Goal: Information Seeking & Learning: Learn about a topic

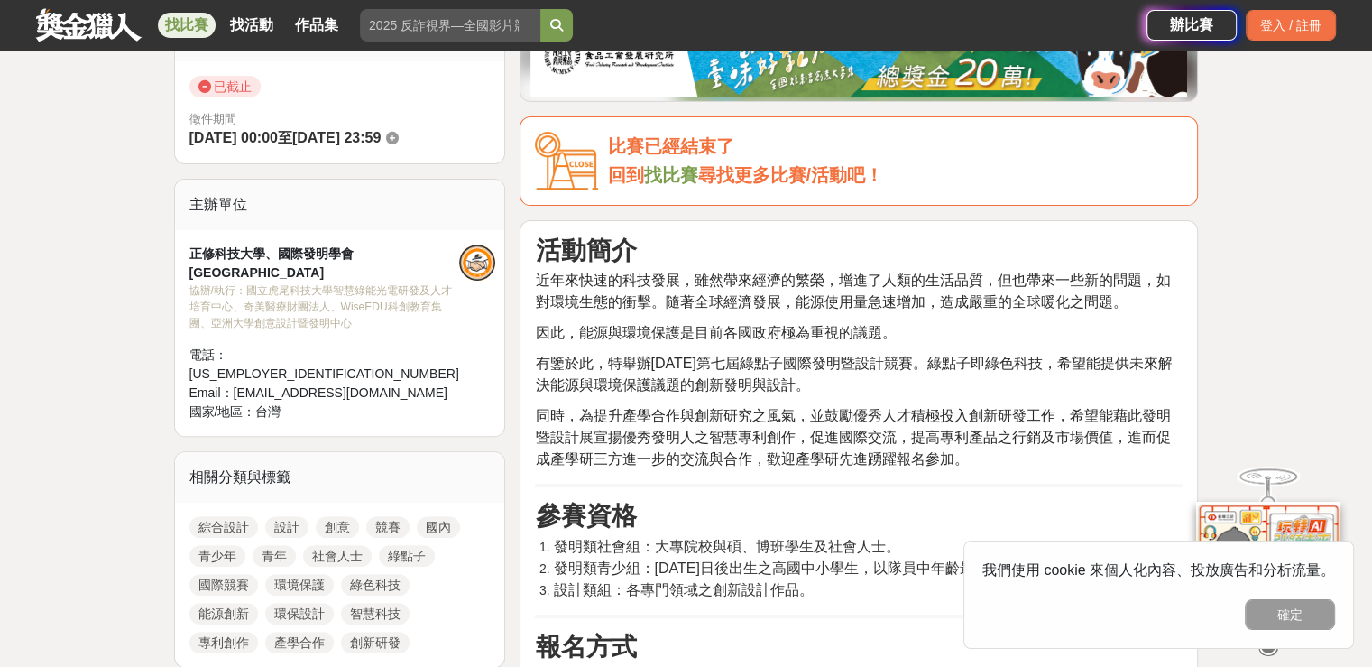
scroll to position [541, 0]
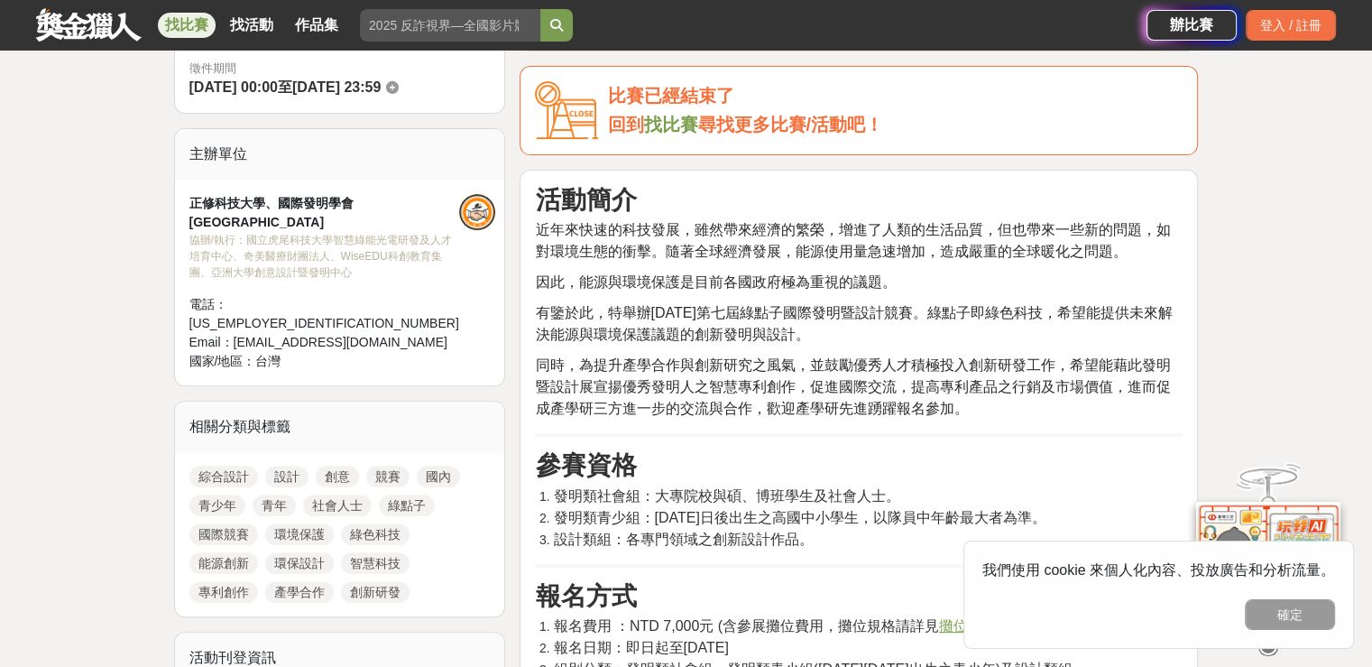
click at [387, 494] on link "綠點子" at bounding box center [407, 505] width 56 height 22
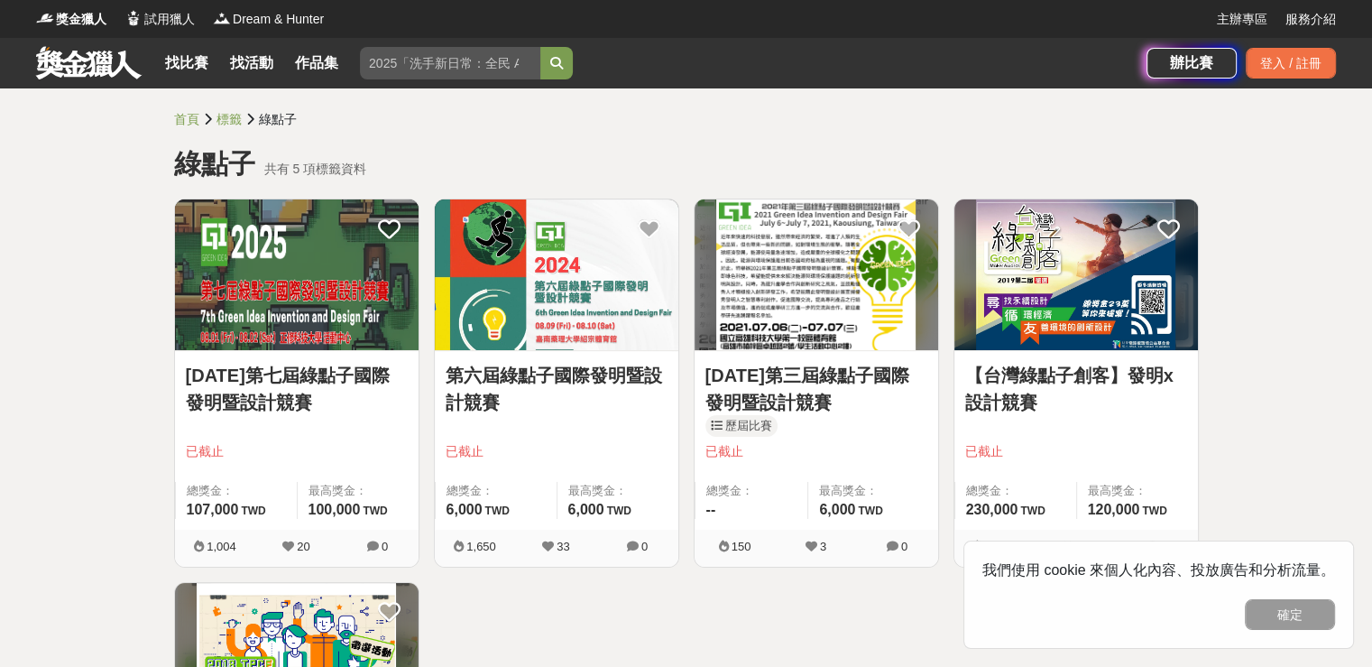
click at [279, 316] on img at bounding box center [297, 274] width 244 height 151
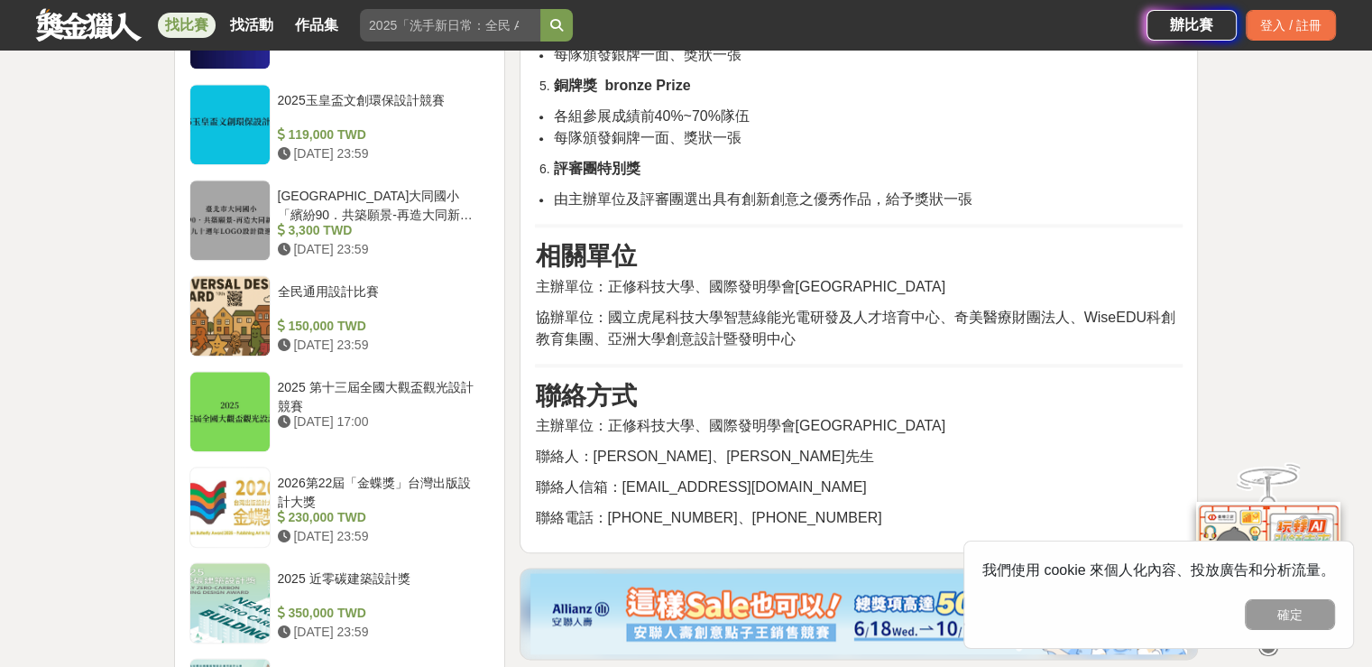
scroll to position [2009, 0]
click at [1271, 605] on button "確定" at bounding box center [1290, 614] width 90 height 31
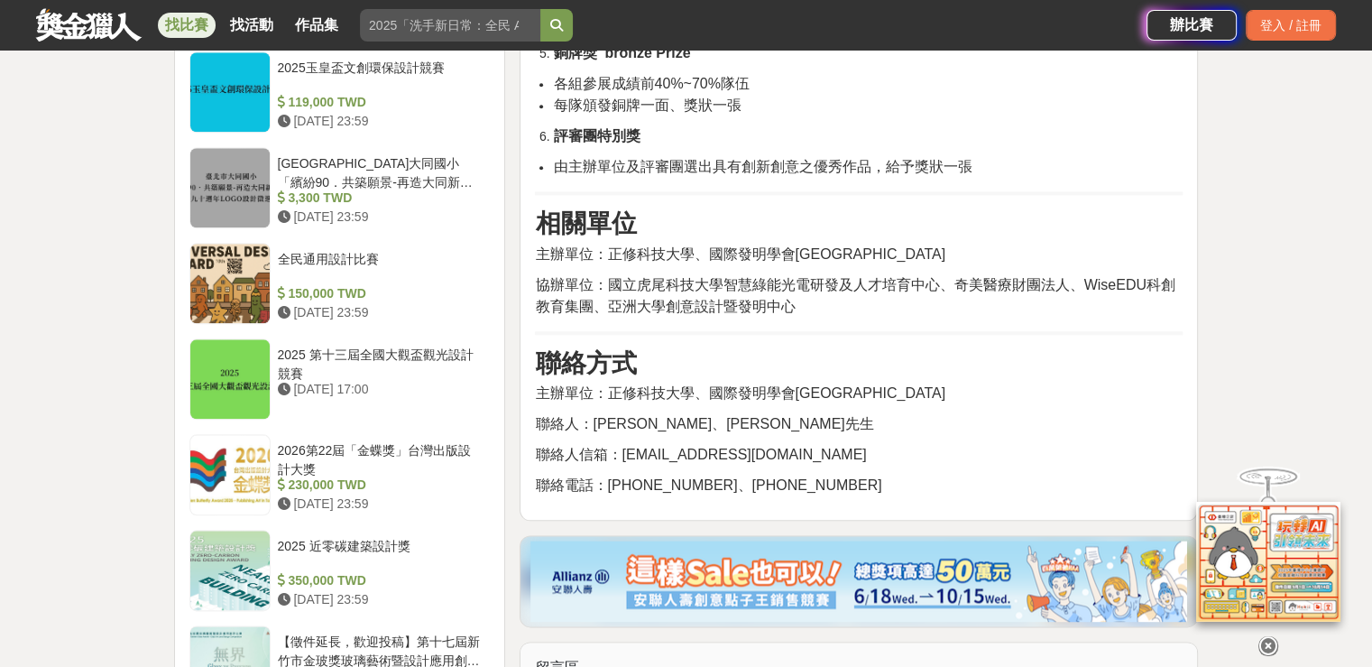
scroll to position [2099, 0]
